Goal: Task Accomplishment & Management: Manage account settings

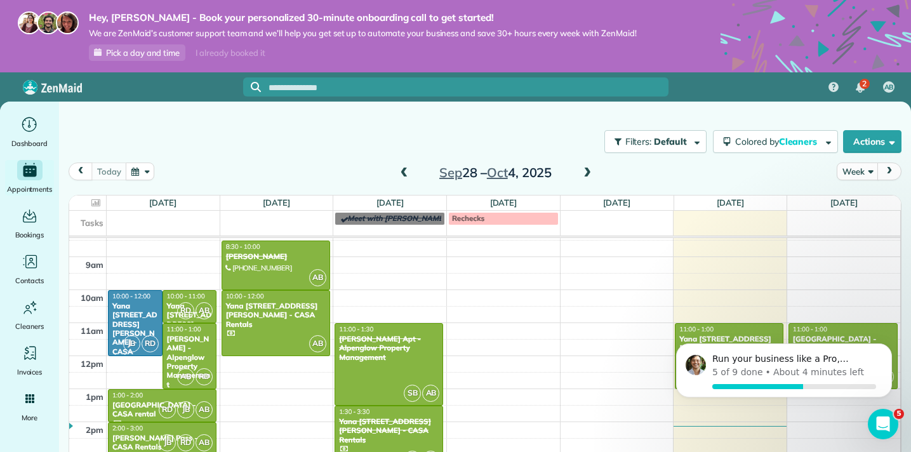
scroll to position [249, 0]
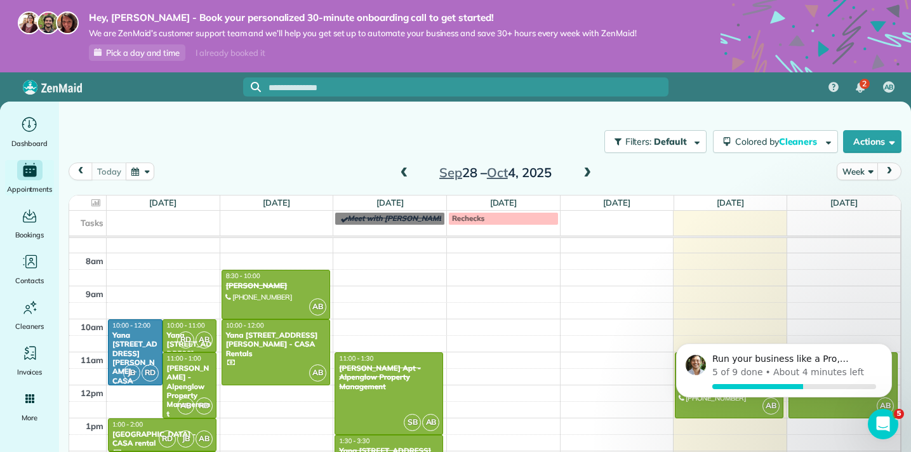
click at [589, 172] on span at bounding box center [587, 173] width 14 height 11
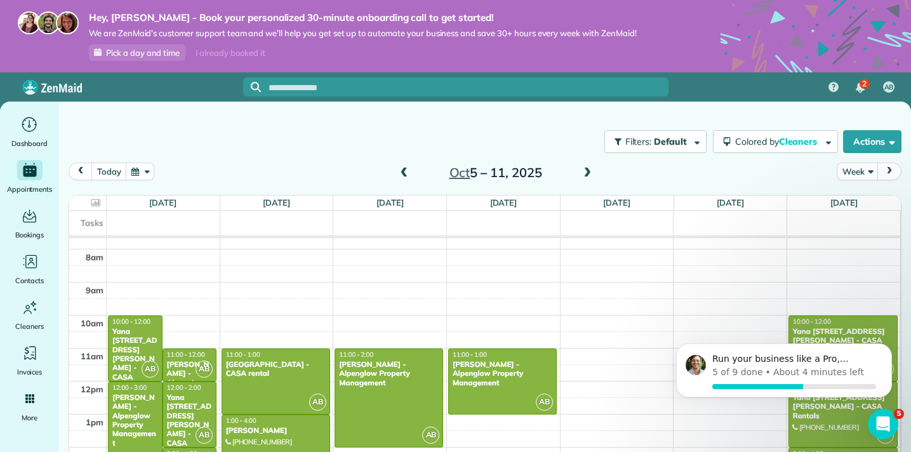
scroll to position [257, 0]
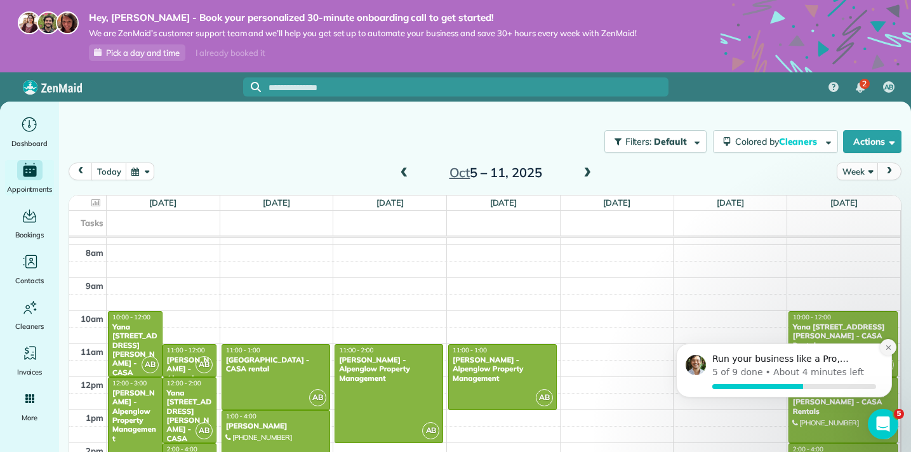
click at [890, 346] on icon "Dismiss notification" at bounding box center [888, 347] width 7 height 7
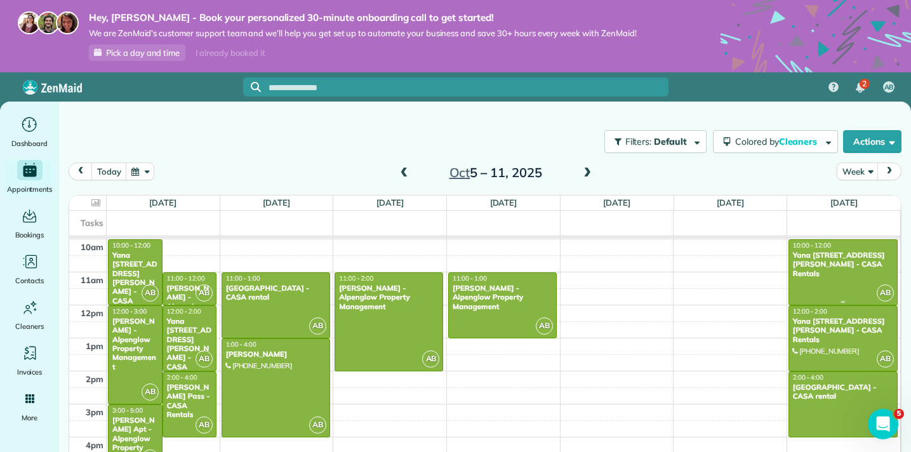
scroll to position [371, 0]
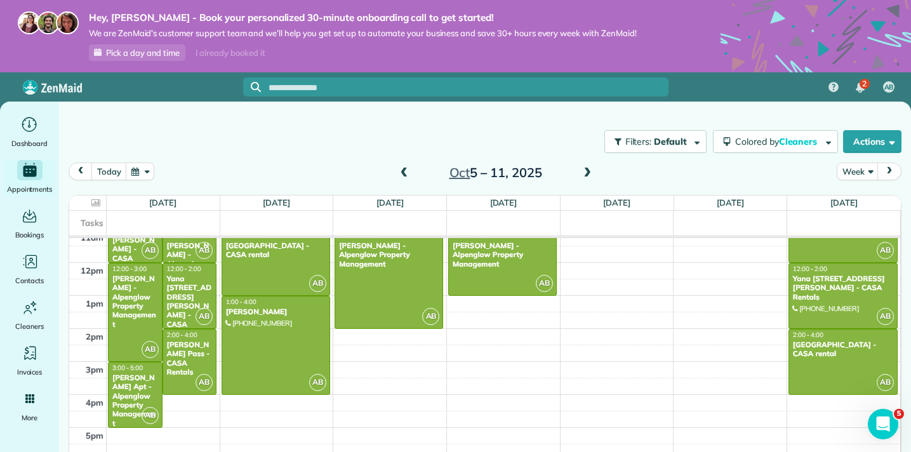
click at [587, 174] on span at bounding box center [587, 173] width 14 height 11
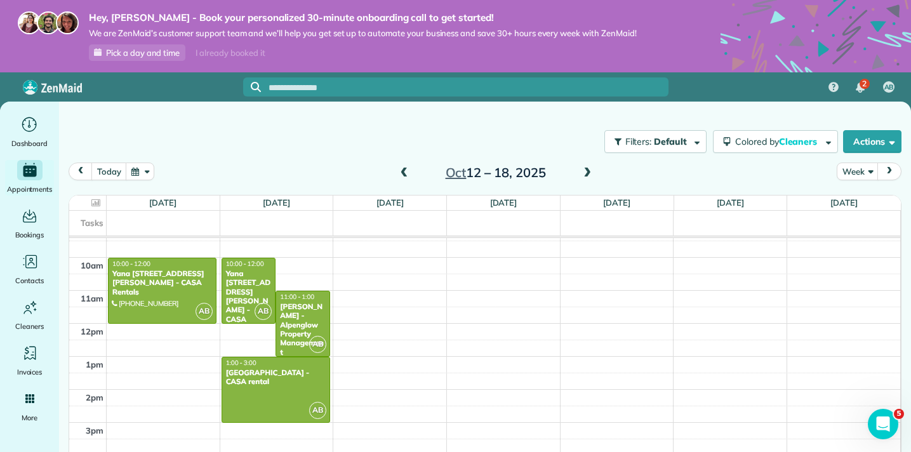
scroll to position [311, 0]
click at [589, 170] on span at bounding box center [587, 173] width 14 height 11
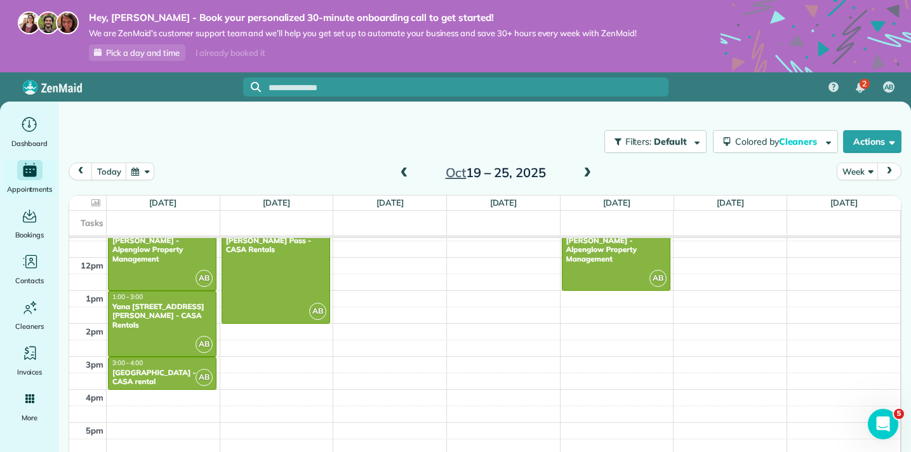
scroll to position [384, 0]
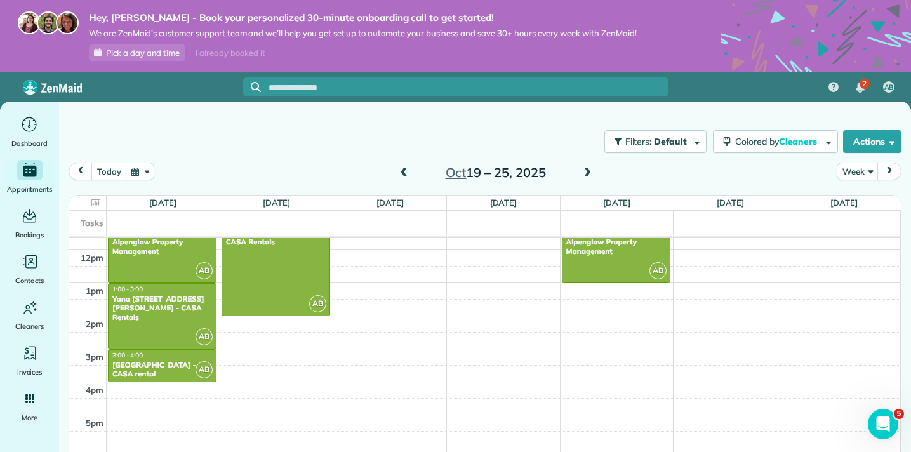
click at [590, 174] on span at bounding box center [587, 173] width 14 height 11
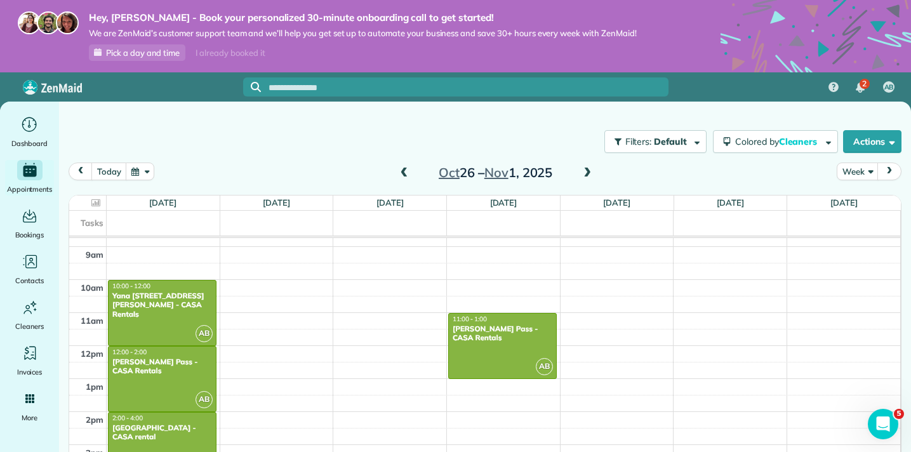
scroll to position [284, 0]
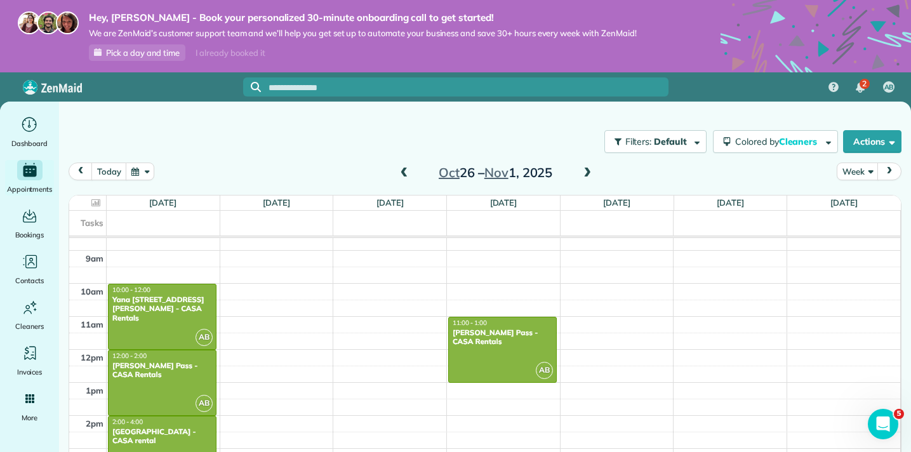
click at [403, 171] on span at bounding box center [404, 173] width 14 height 11
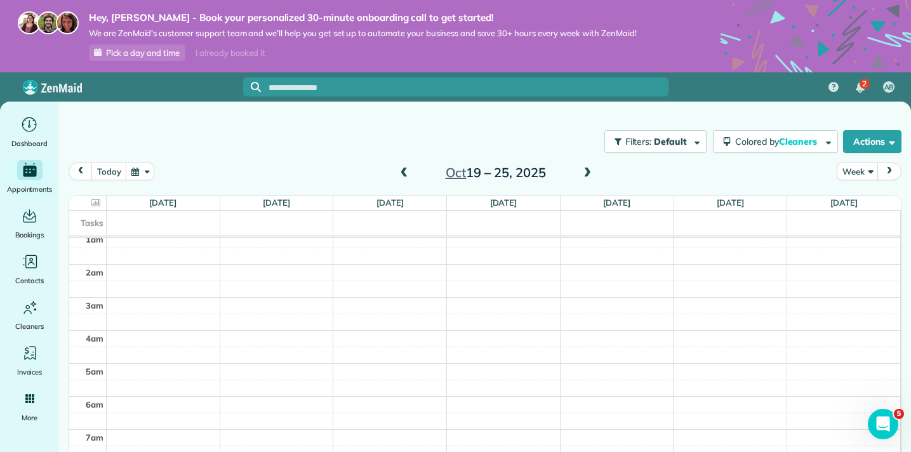
scroll to position [0, 0]
click at [201, 138] on div "Filters: Default Colored by Cleaners Color by Cleaner Color by Team Color by St…" at bounding box center [485, 142] width 852 height 42
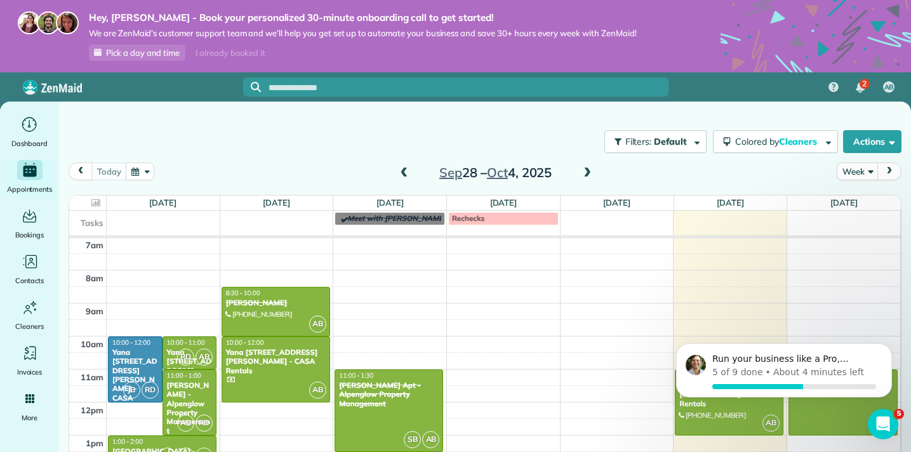
click at [584, 177] on span at bounding box center [587, 173] width 14 height 11
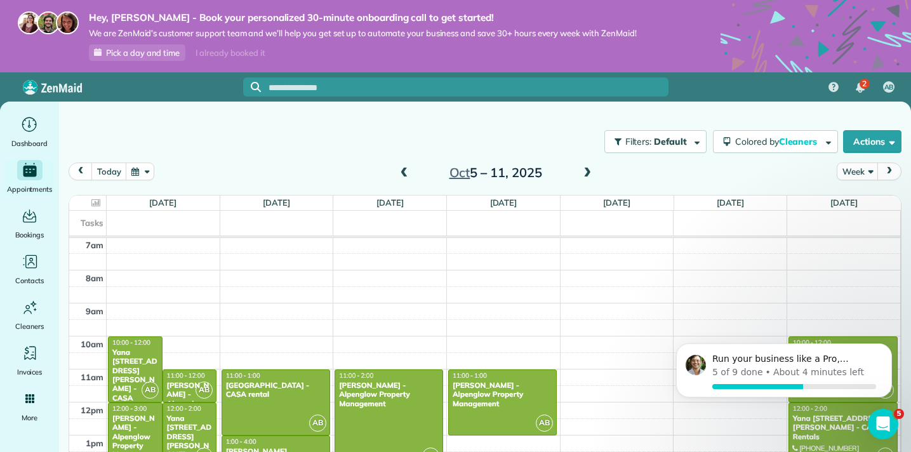
click at [587, 175] on span at bounding box center [587, 173] width 14 height 11
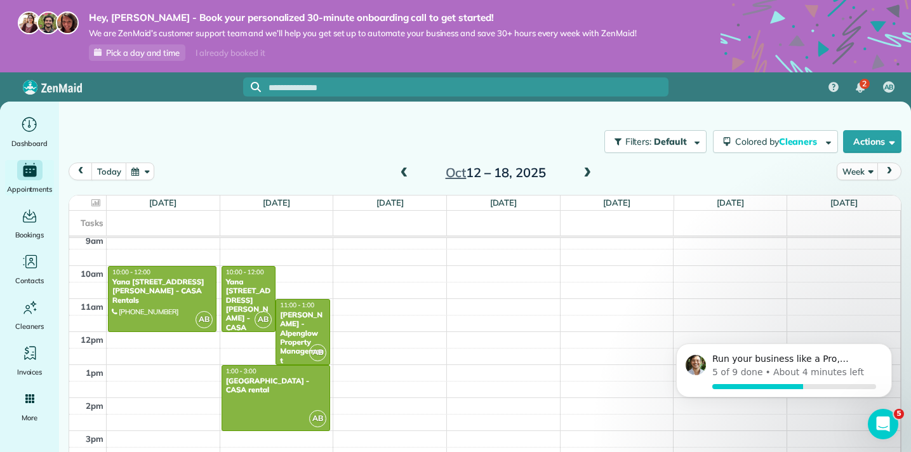
scroll to position [241, 0]
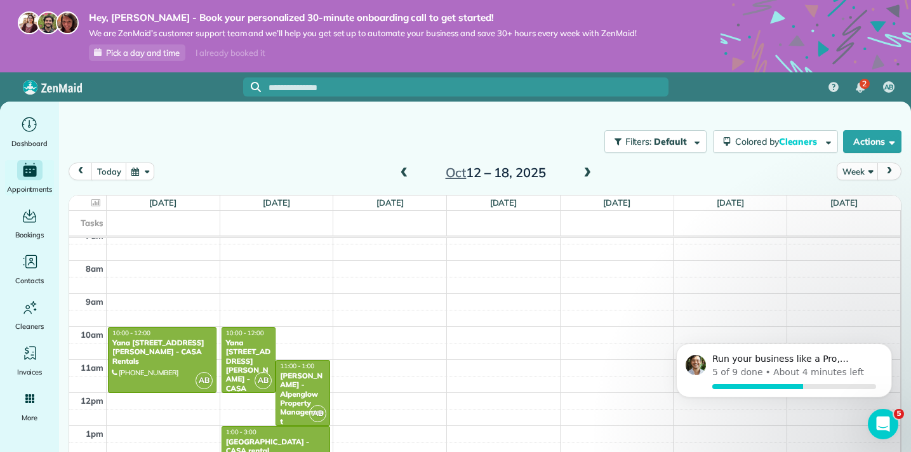
click at [587, 177] on span at bounding box center [587, 173] width 14 height 11
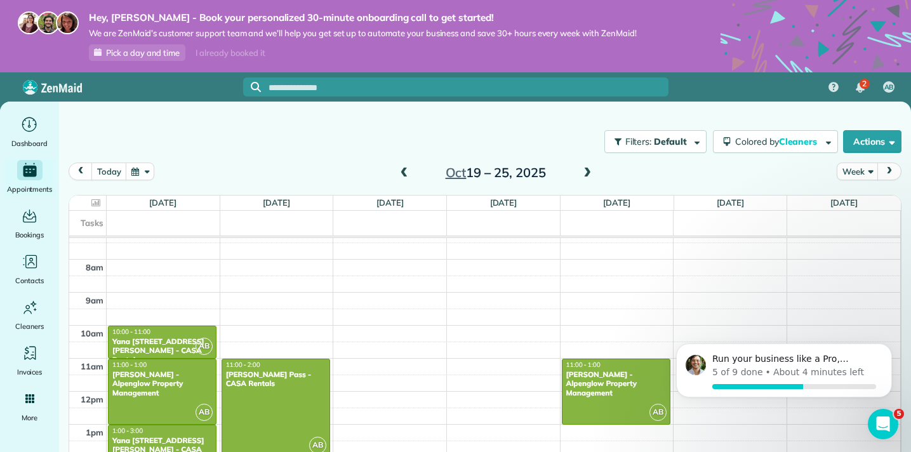
scroll to position [225, 0]
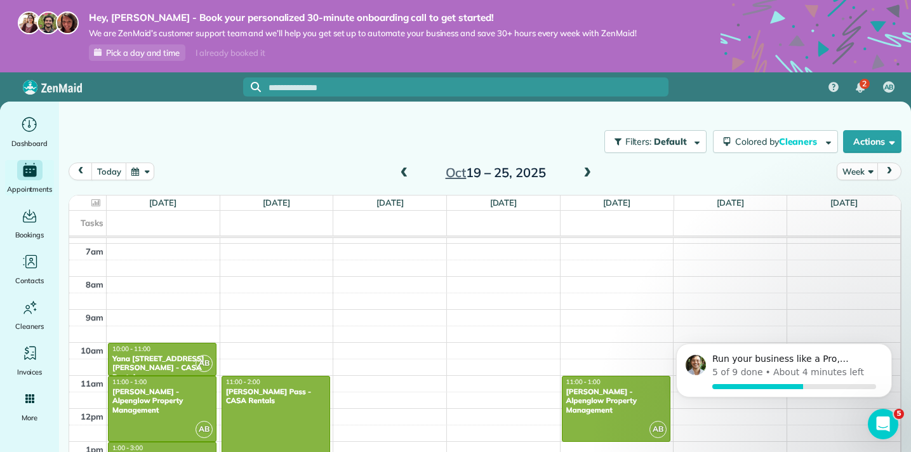
click at [406, 171] on span at bounding box center [404, 173] width 14 height 11
